Goal: Task Accomplishment & Management: Manage account settings

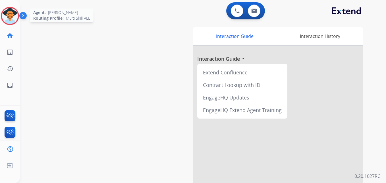
click at [7, 18] on img at bounding box center [10, 16] width 16 height 16
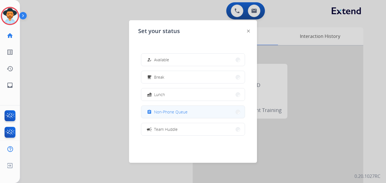
scroll to position [90, 0]
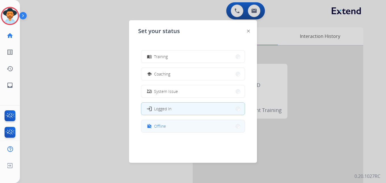
click at [192, 127] on button "work_off Offline" at bounding box center [193, 126] width 104 height 12
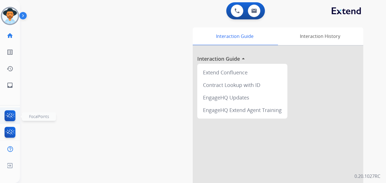
click at [11, 114] on img at bounding box center [9, 116] width 13 height 13
